Goal: Information Seeking & Learning: Compare options

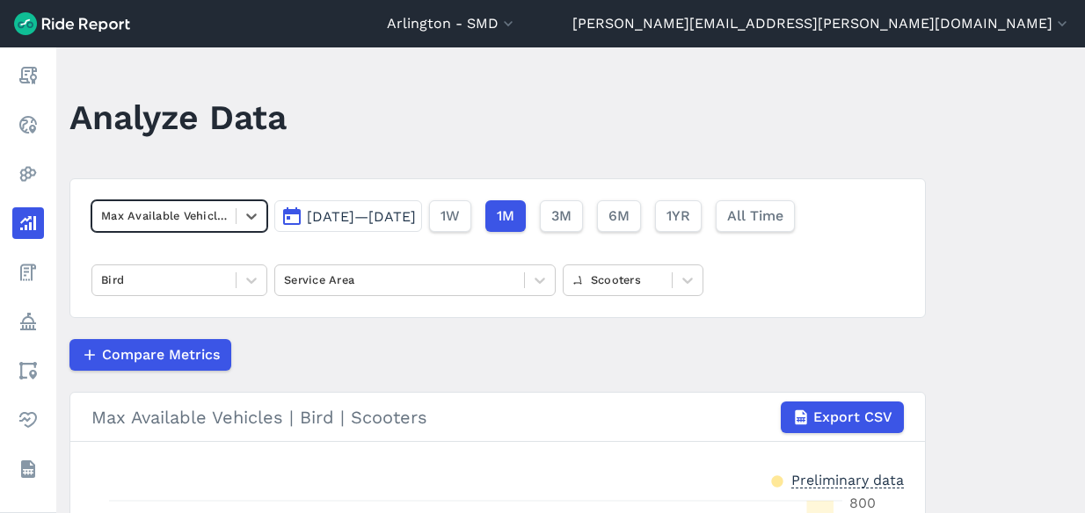
scroll to position [176, 0]
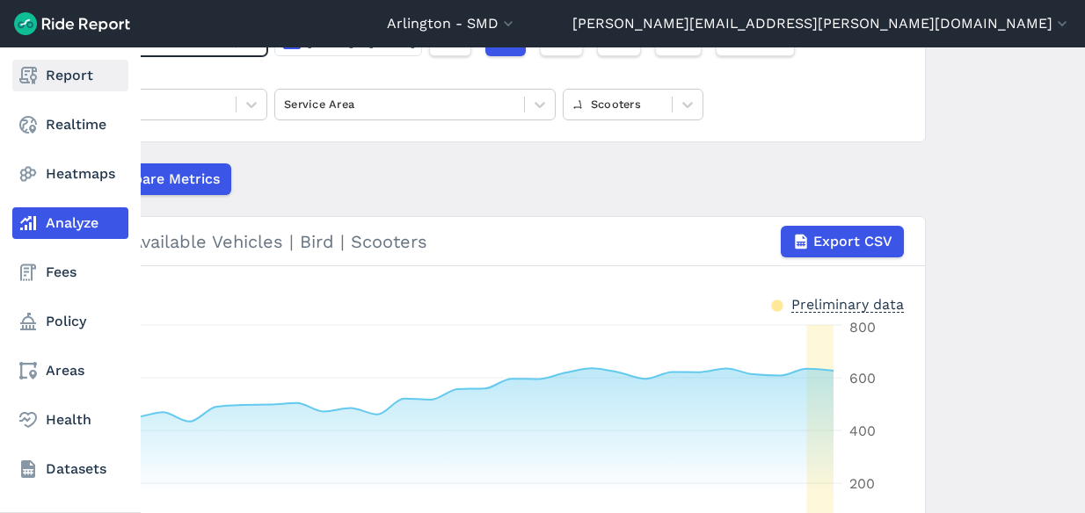
click at [44, 73] on link "Report" at bounding box center [70, 76] width 116 height 32
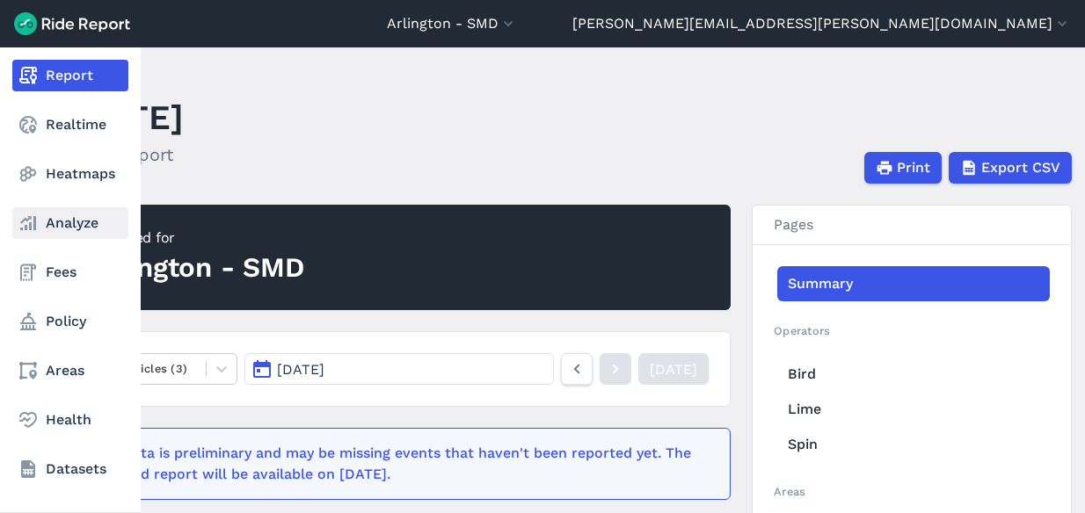
click at [50, 222] on link "Analyze" at bounding box center [70, 223] width 116 height 32
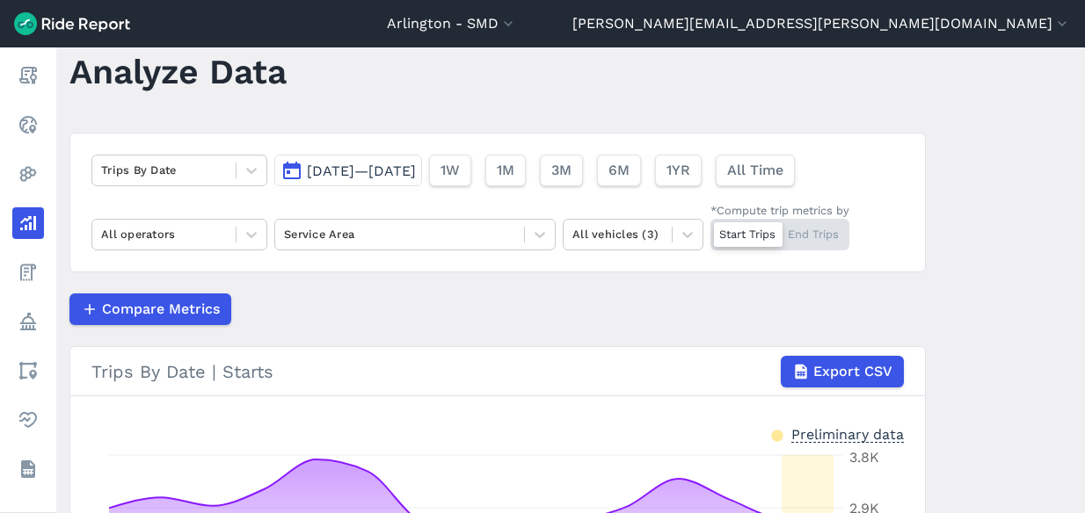
scroll to position [88, 0]
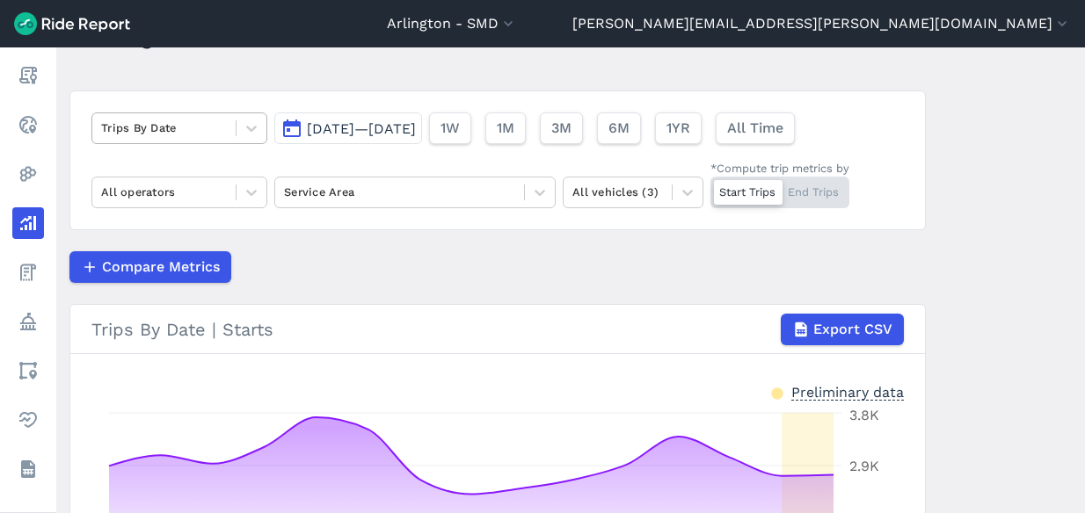
click at [200, 121] on div at bounding box center [164, 128] width 126 height 20
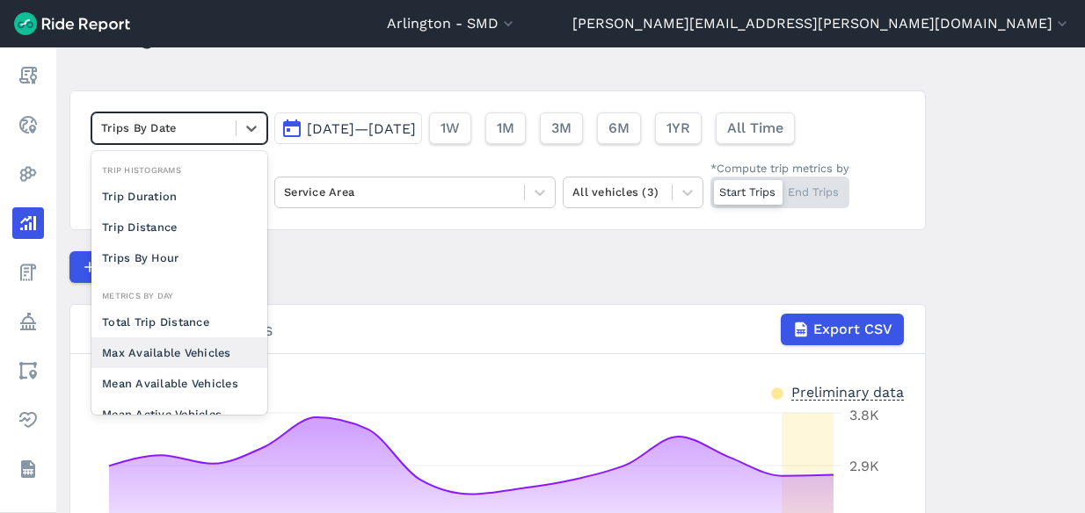
click at [185, 359] on div "Max Available Vehicles" at bounding box center [179, 353] width 176 height 31
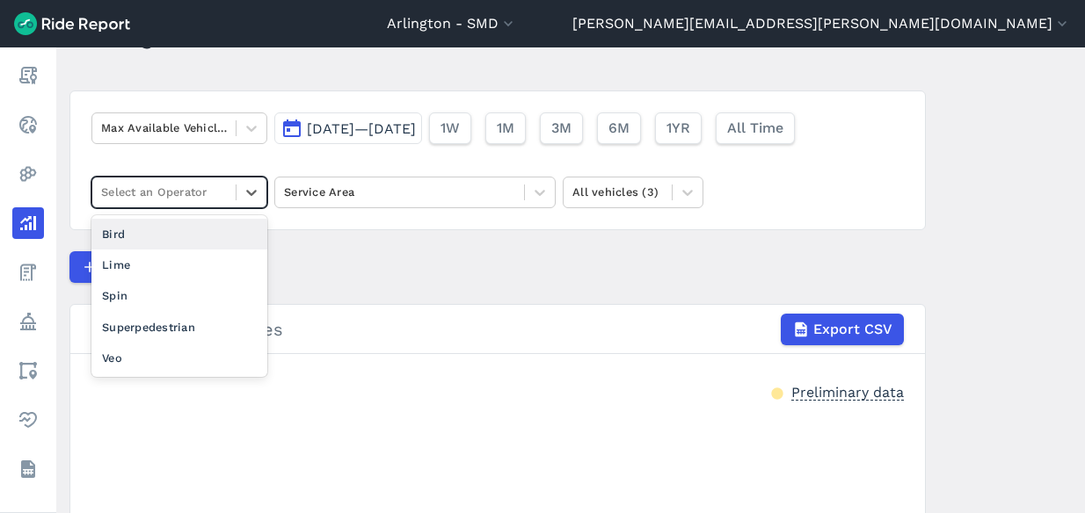
click at [230, 195] on div "Select an Operator" at bounding box center [163, 191] width 143 height 27
click at [209, 241] on div "Bird" at bounding box center [179, 234] width 176 height 31
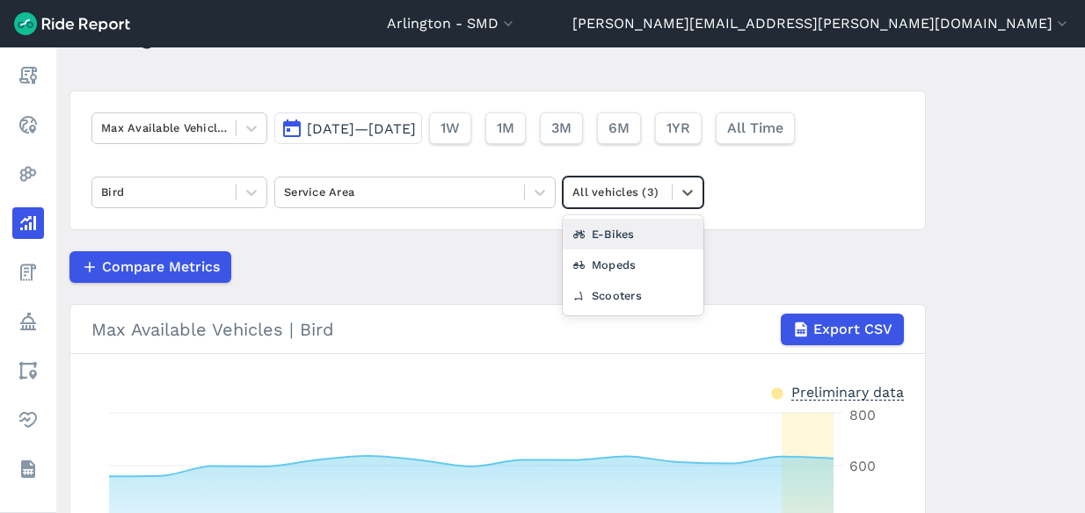
click at [634, 197] on div at bounding box center [617, 192] width 91 height 20
click at [613, 294] on div "Scooters" at bounding box center [633, 295] width 141 height 31
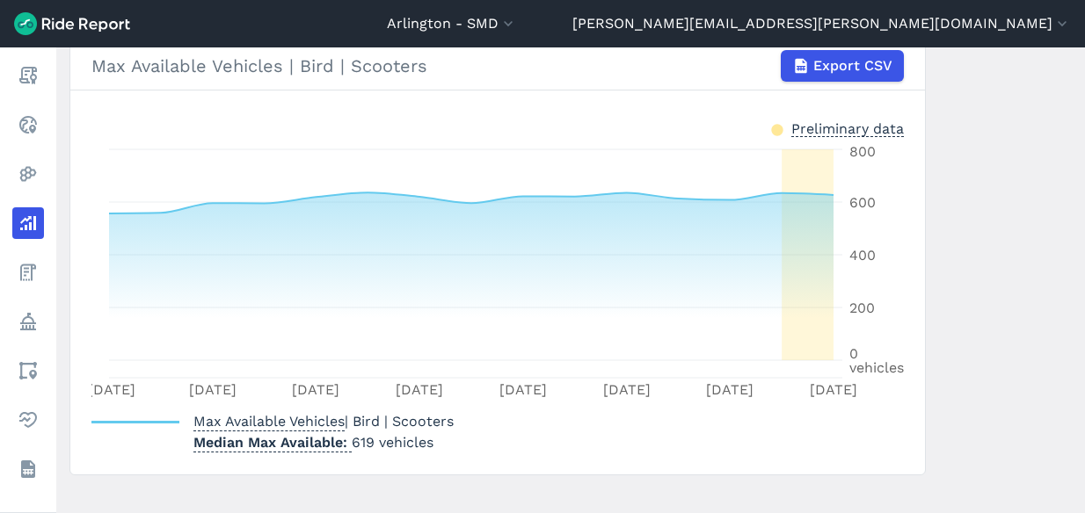
scroll to position [264, 0]
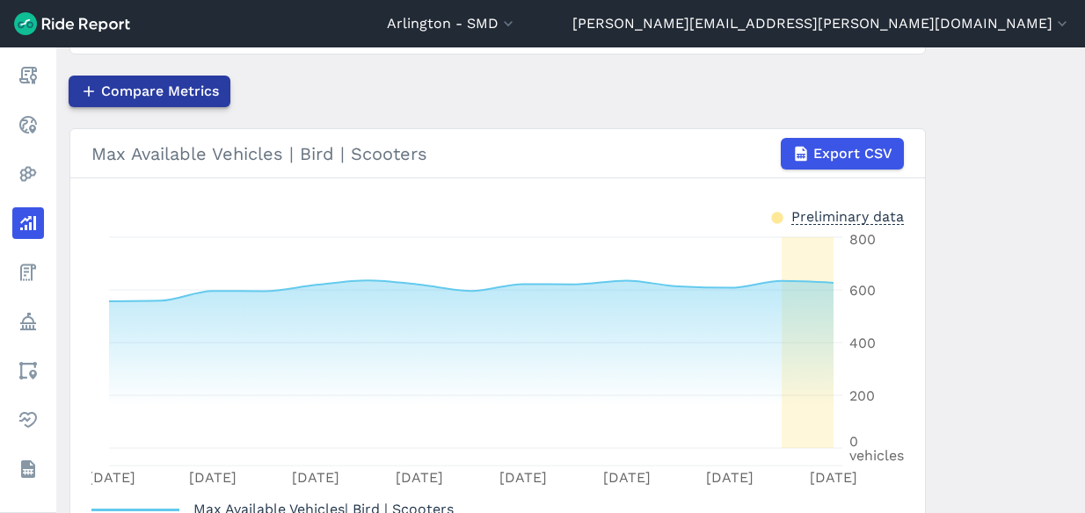
click at [186, 94] on span "Compare Metrics" at bounding box center [160, 91] width 118 height 21
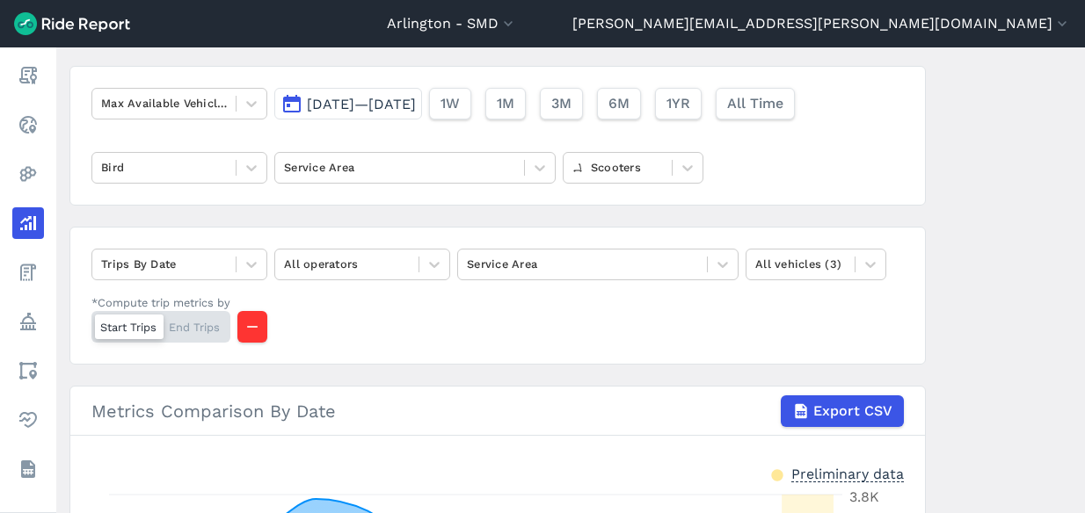
scroll to position [88, 0]
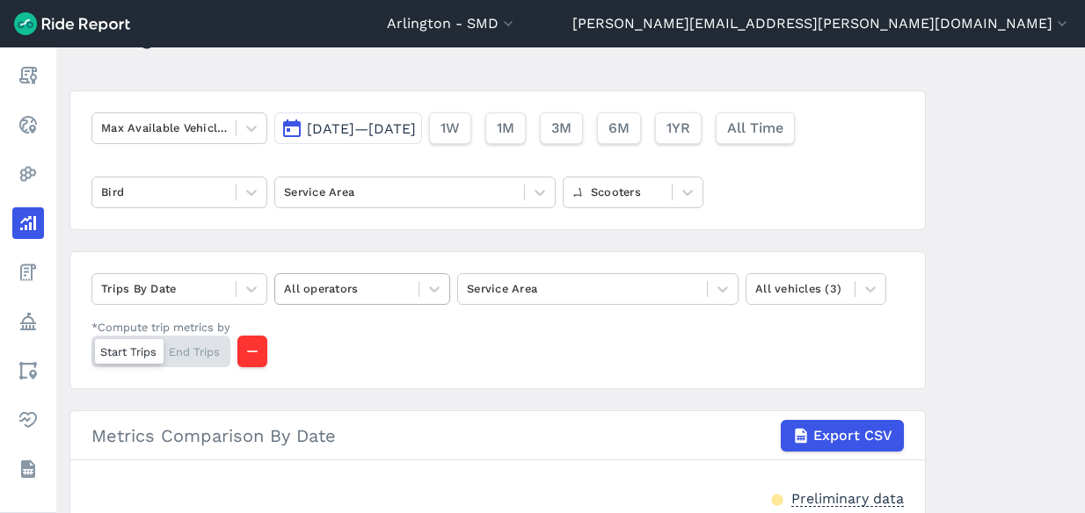
click at [381, 290] on div at bounding box center [347, 289] width 126 height 20
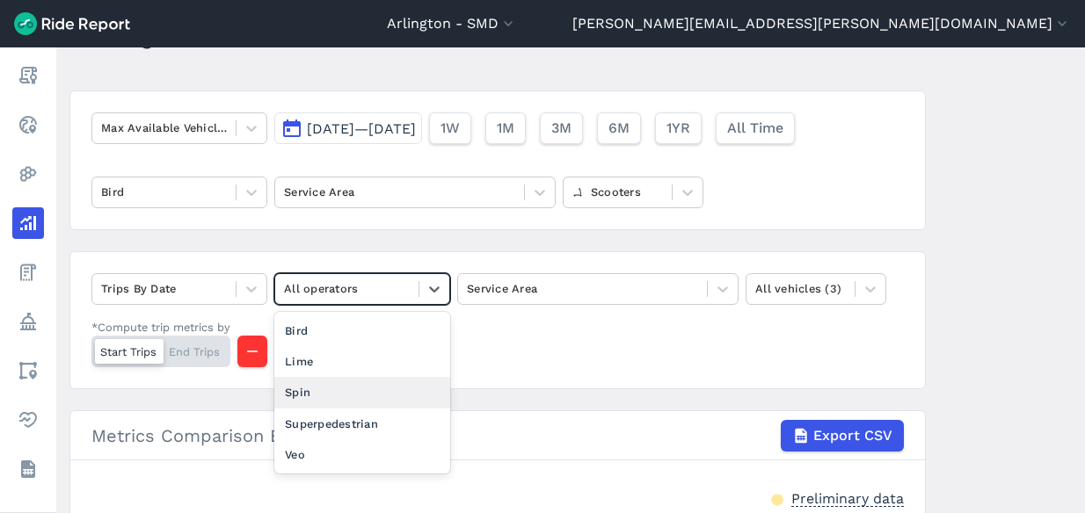
click at [367, 392] on div "Spin" at bounding box center [362, 392] width 176 height 31
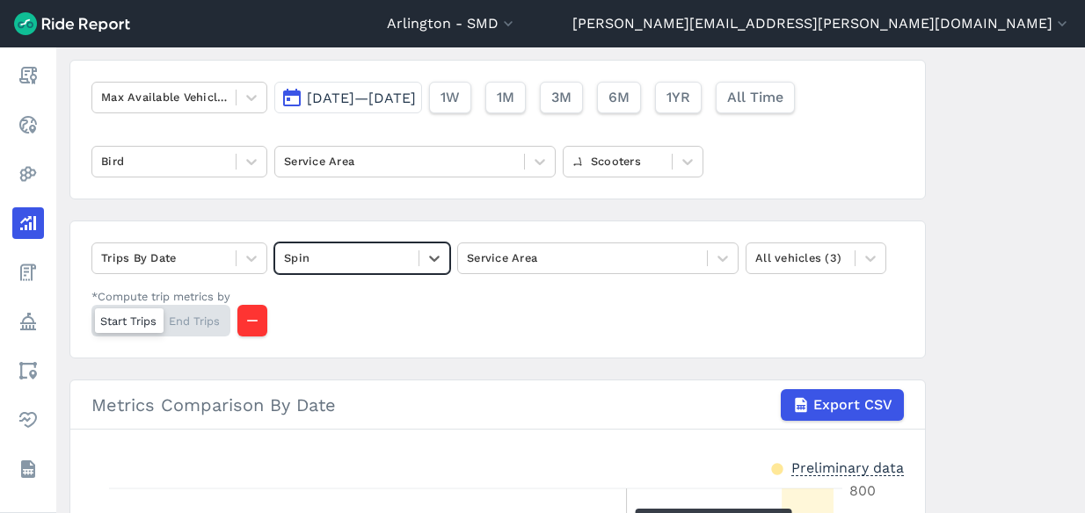
scroll to position [88, 0]
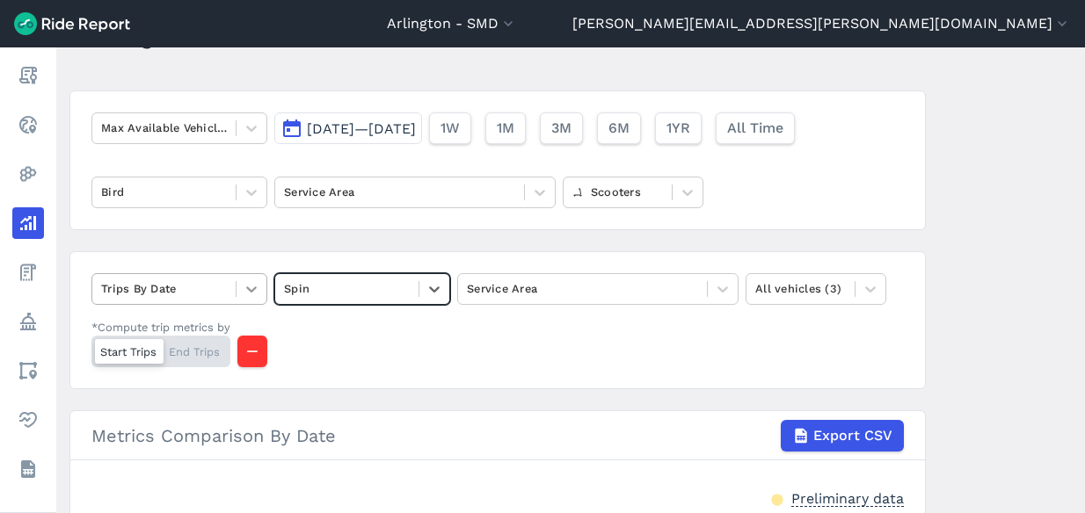
click at [243, 291] on icon at bounding box center [252, 289] width 18 height 18
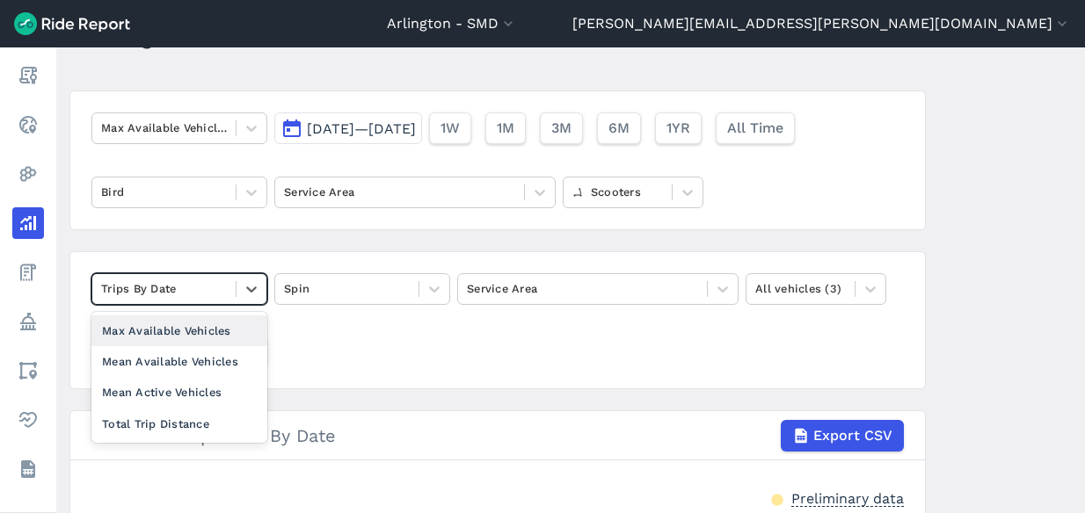
click at [224, 334] on div "Max Available Vehicles" at bounding box center [179, 331] width 176 height 31
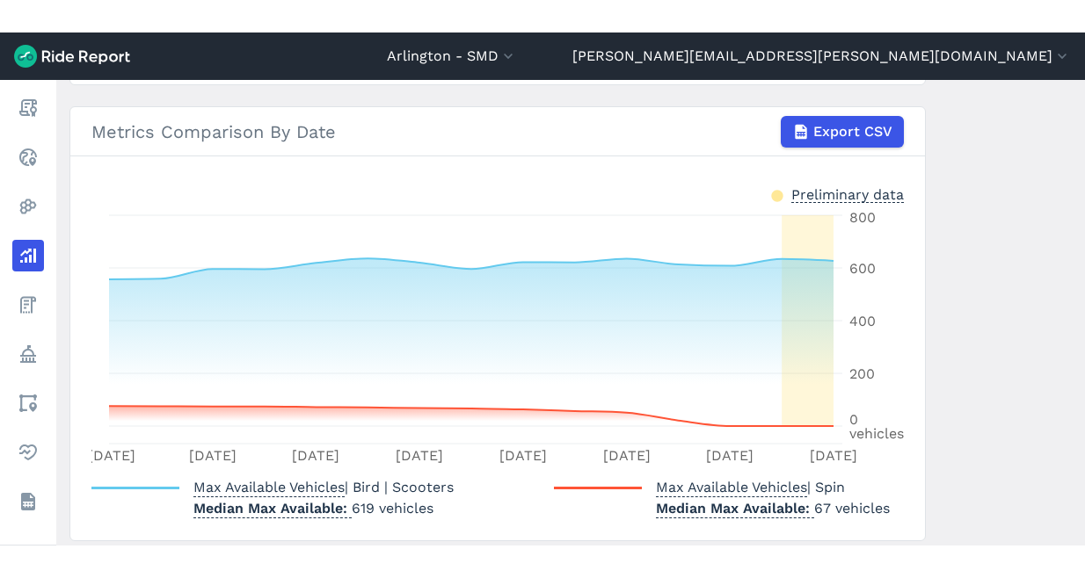
scroll to position [396, 0]
